Goal: Information Seeking & Learning: Find specific page/section

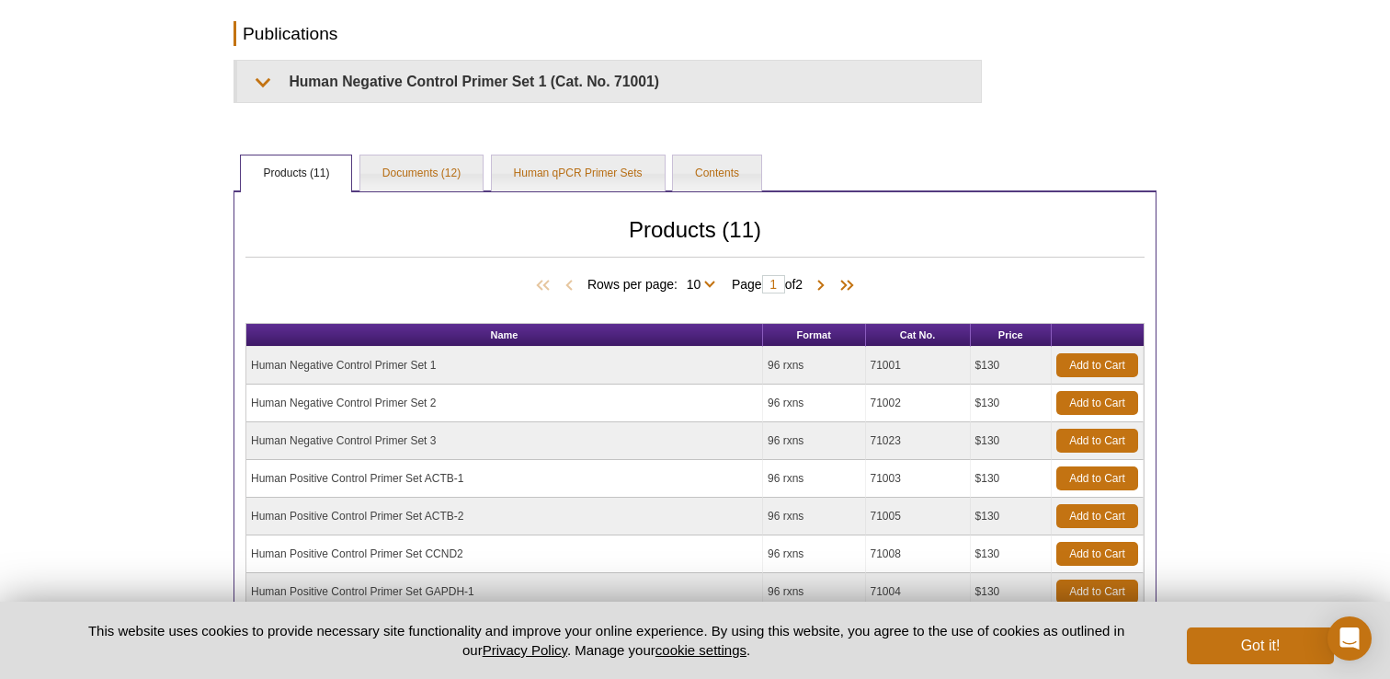
scroll to position [513, 0]
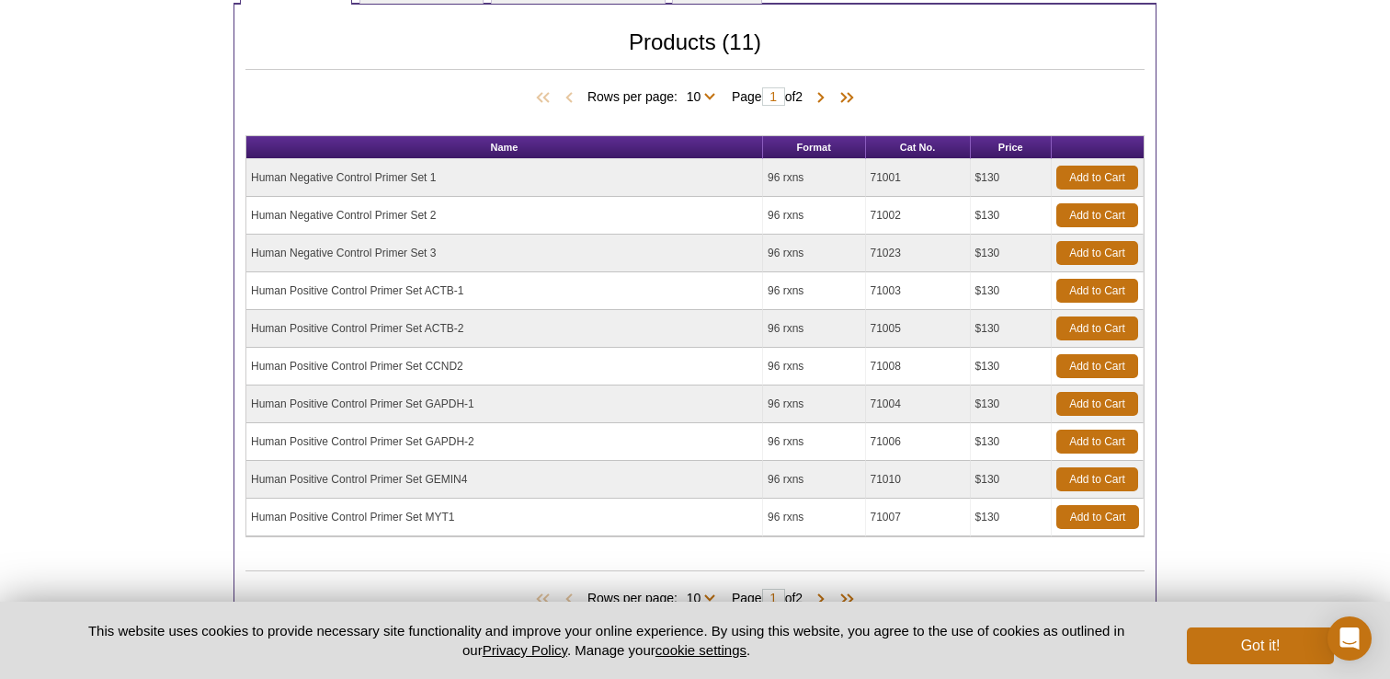
click at [362, 290] on td "Human Positive Control Primer Set ACTB-1" at bounding box center [504, 291] width 517 height 38
click at [783, 290] on td "96 rxns" at bounding box center [814, 291] width 103 height 38
click at [884, 291] on td "71003" at bounding box center [918, 291] width 105 height 38
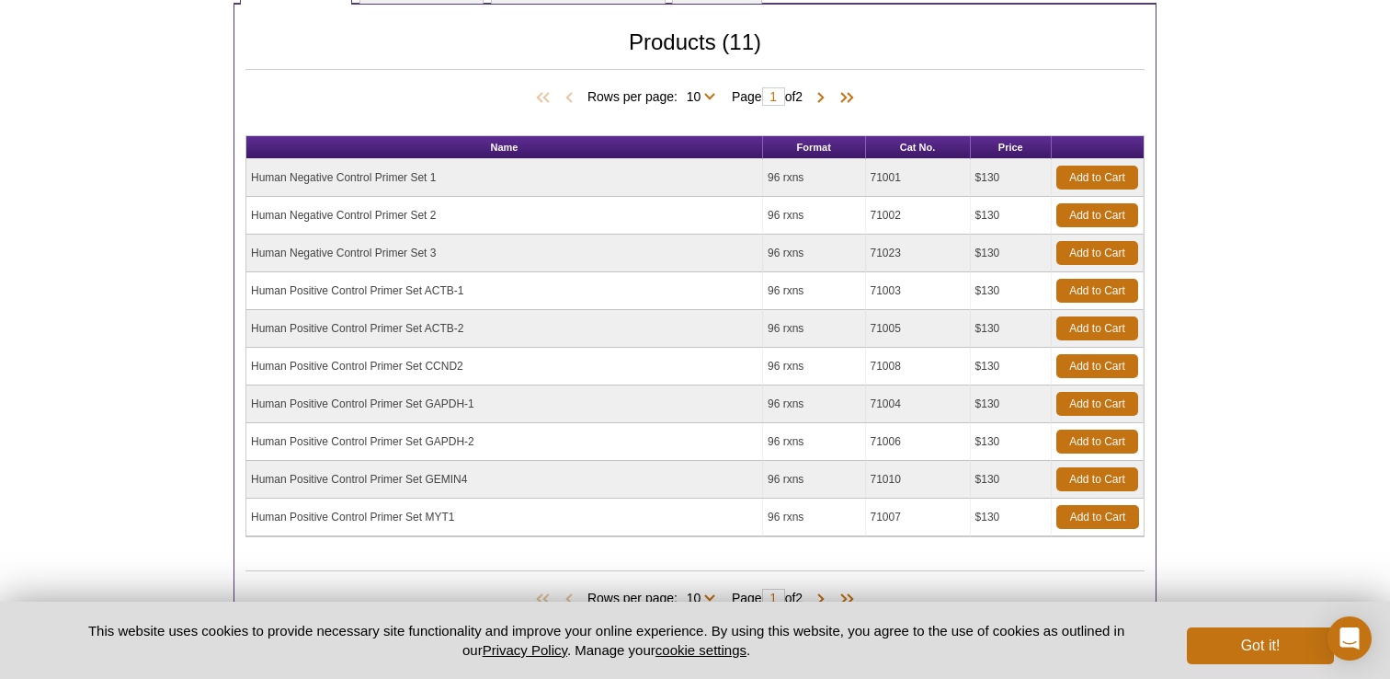
click at [884, 291] on td "71003" at bounding box center [918, 291] width 105 height 38
copy td "71003"
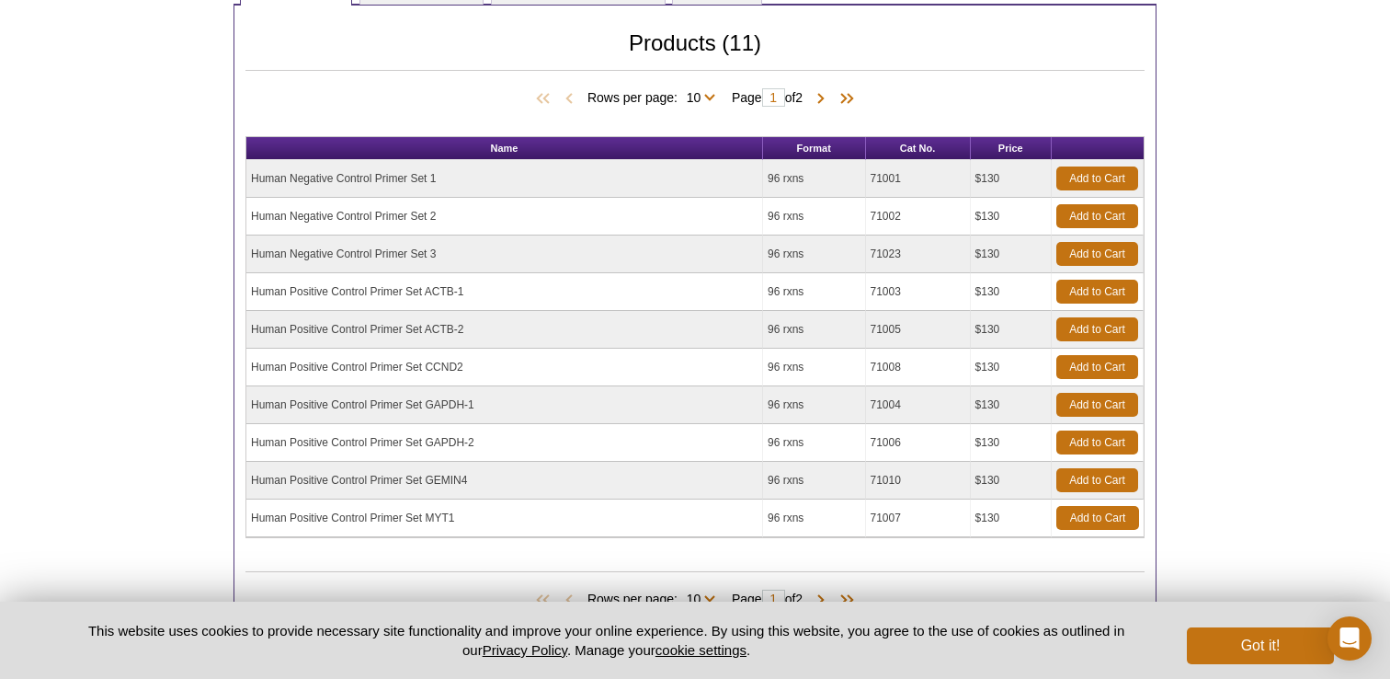
click at [488, 294] on td "Human Positive Control Primer Set ACTB-1" at bounding box center [504, 292] width 517 height 38
drag, startPoint x: 467, startPoint y: 293, endPoint x: 250, endPoint y: 292, distance: 217.0
click at [250, 292] on td "Human Positive Control Primer Set ACTB-1" at bounding box center [504, 292] width 517 height 38
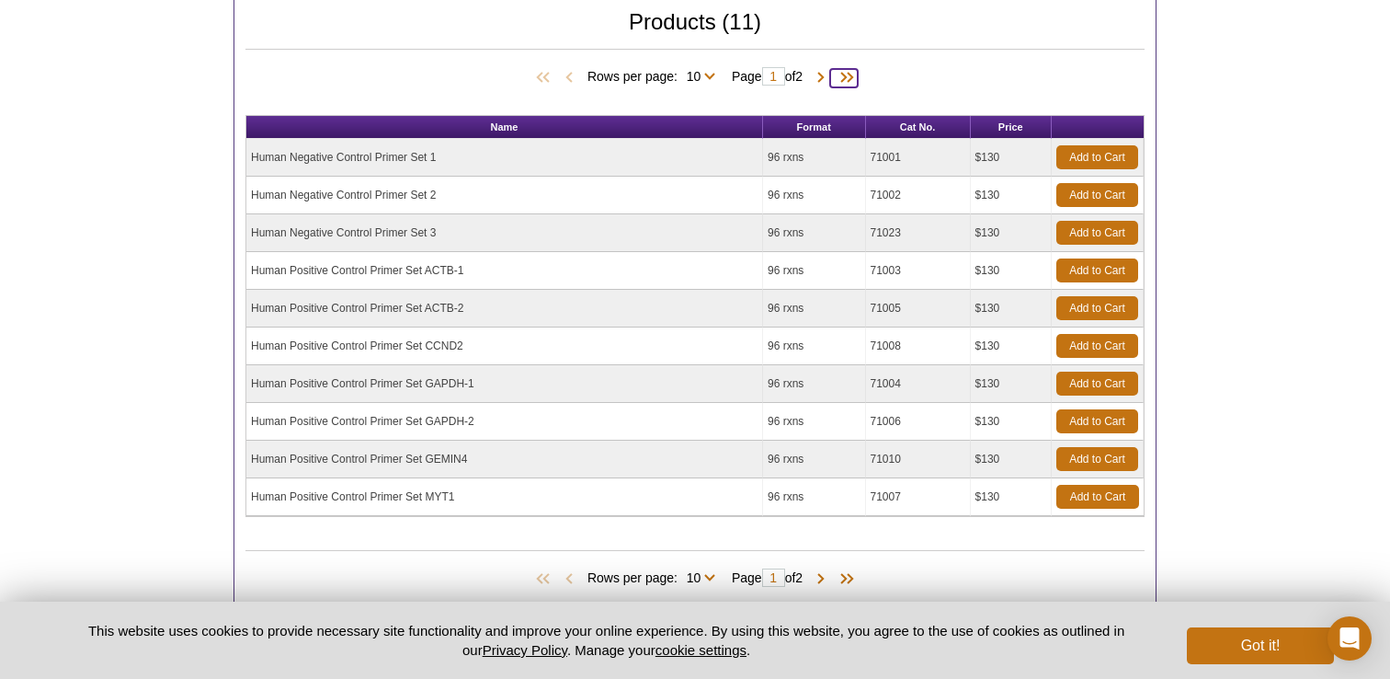
click at [837, 76] on span at bounding box center [844, 78] width 28 height 18
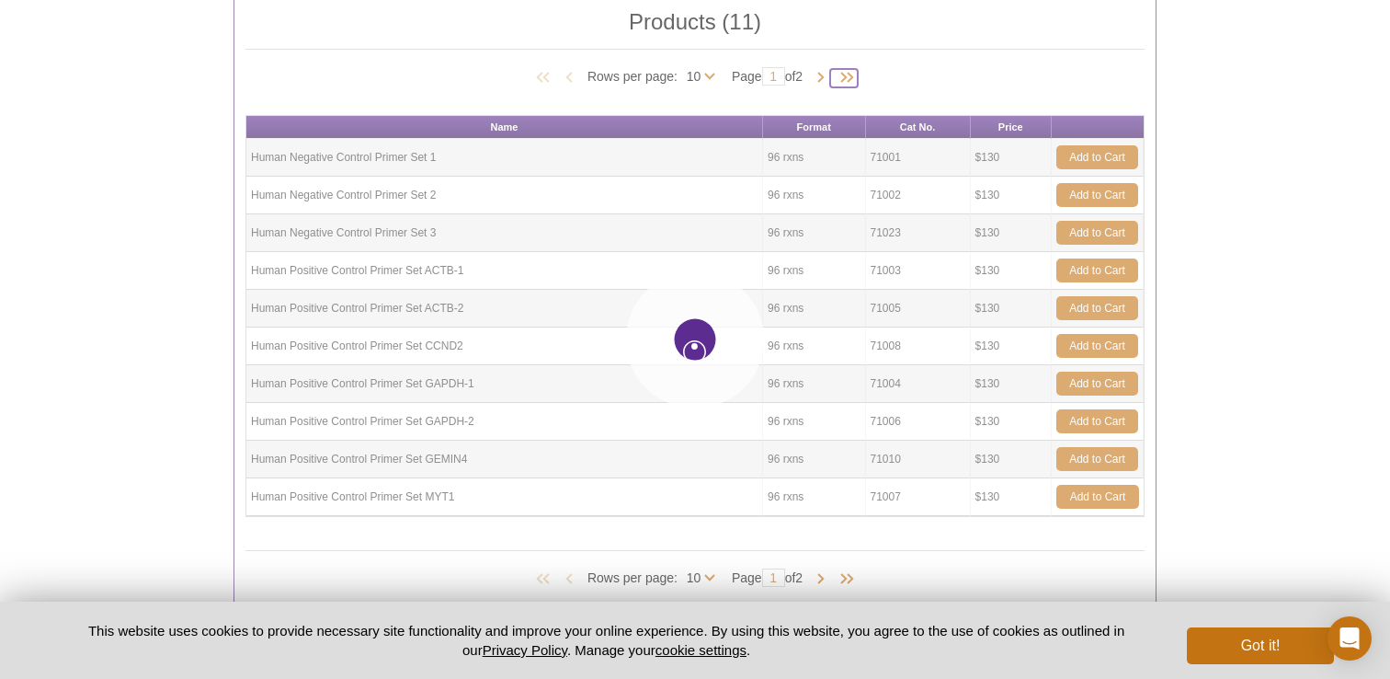
type input "2"
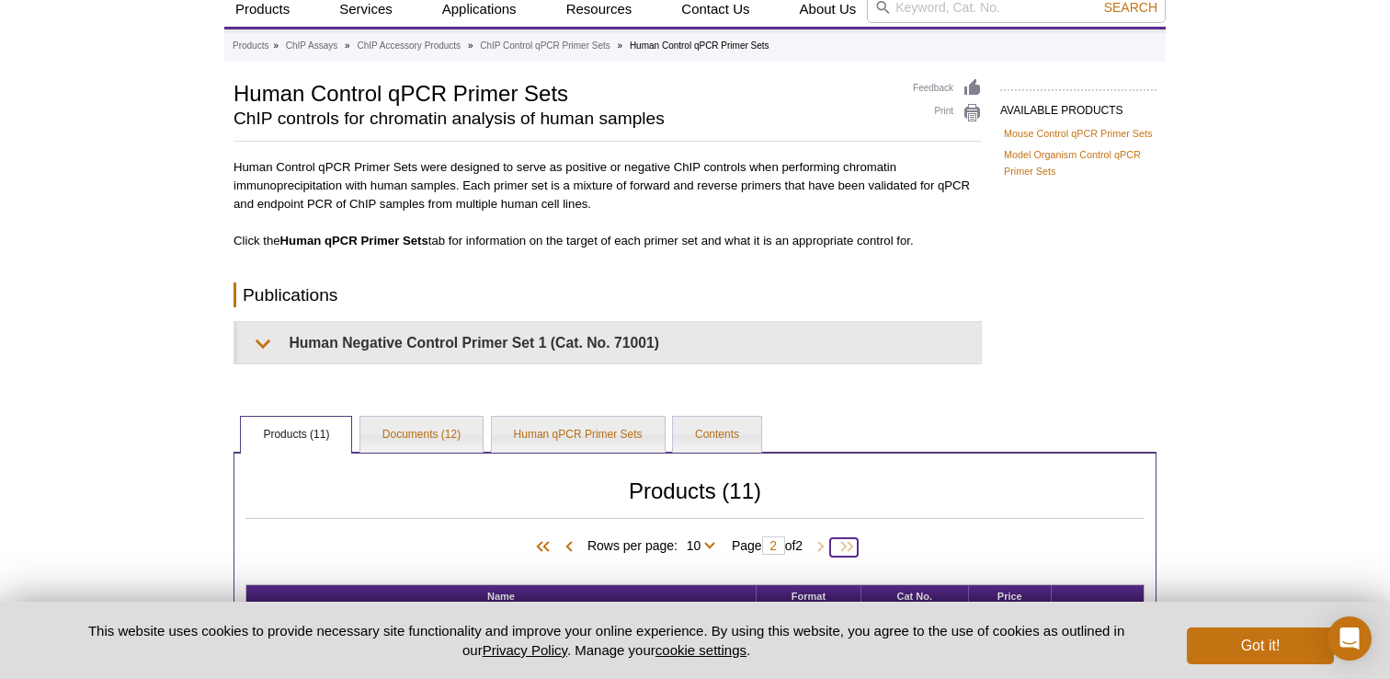
scroll to position [0, 0]
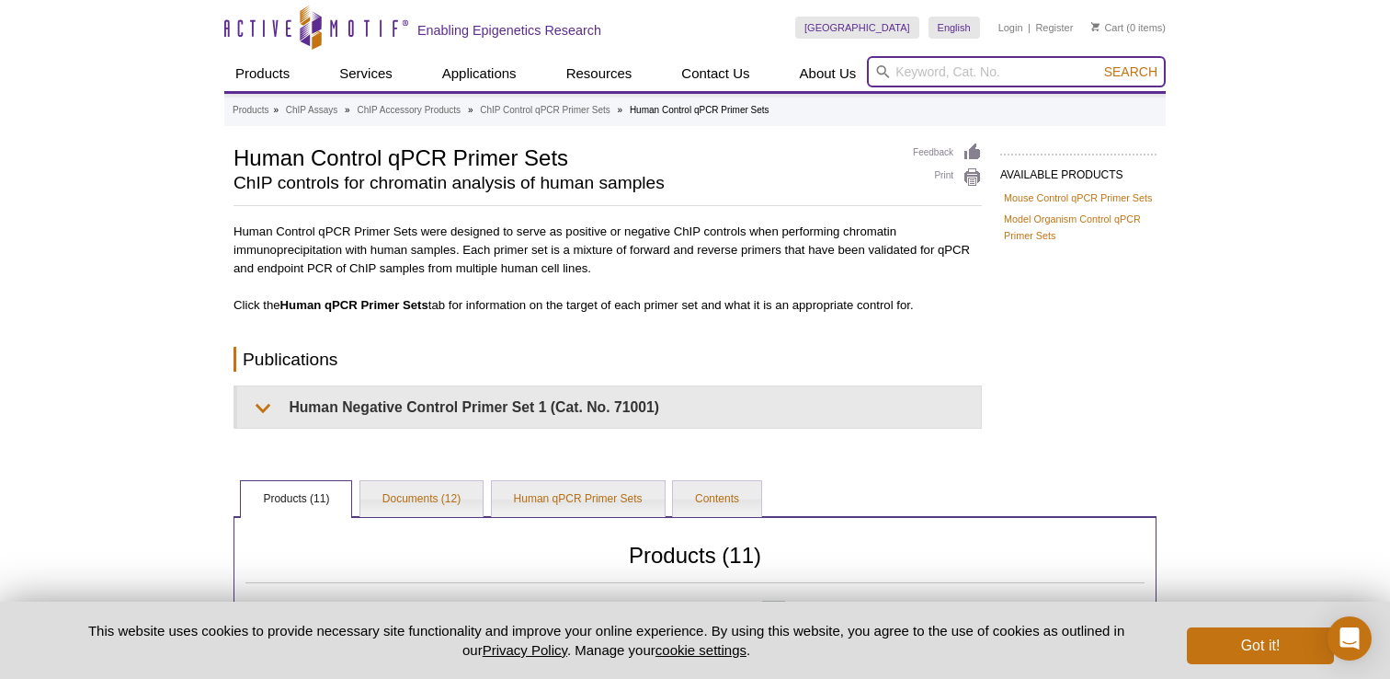
click at [1012, 74] on input "search" at bounding box center [1016, 71] width 299 height 31
type input "siliconized tubes"
click at [1099, 63] on button "Search" at bounding box center [1131, 71] width 64 height 17
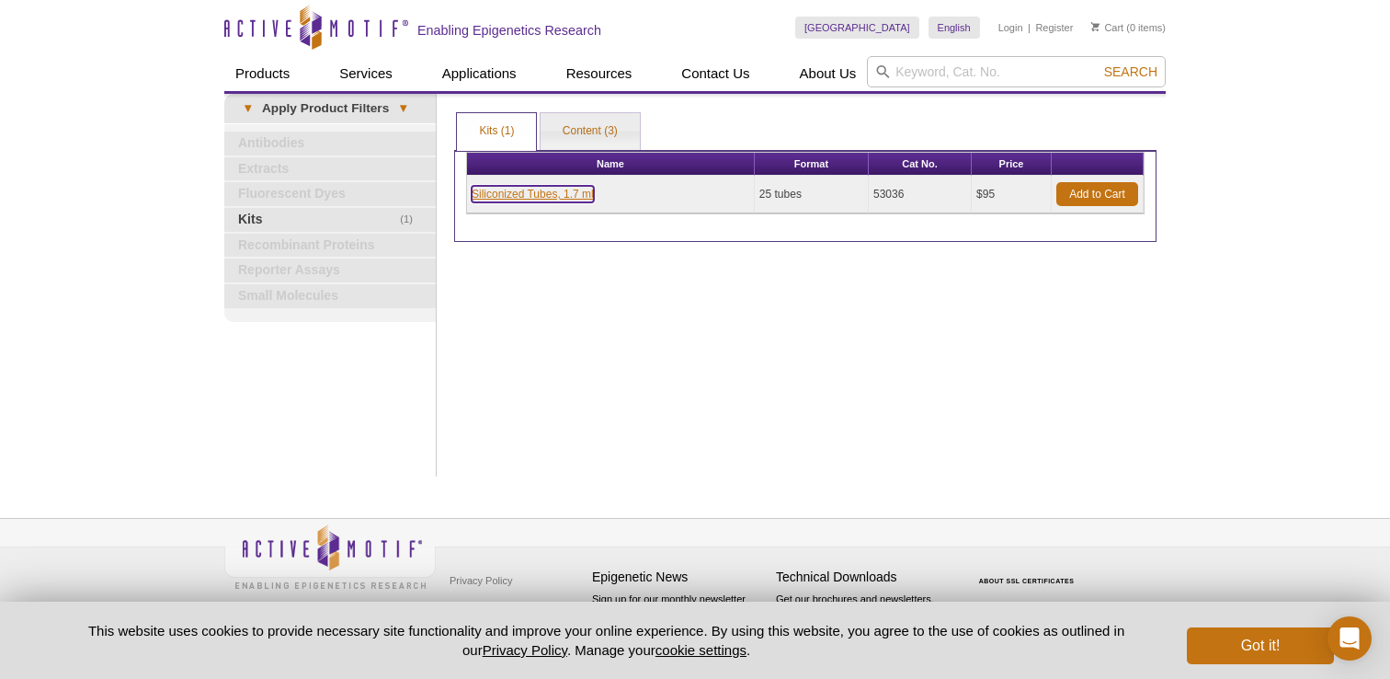
click at [566, 197] on link "Siliconized Tubes, 1.7 ml" at bounding box center [533, 194] width 122 height 17
